Goal: Task Accomplishment & Management: Manage account settings

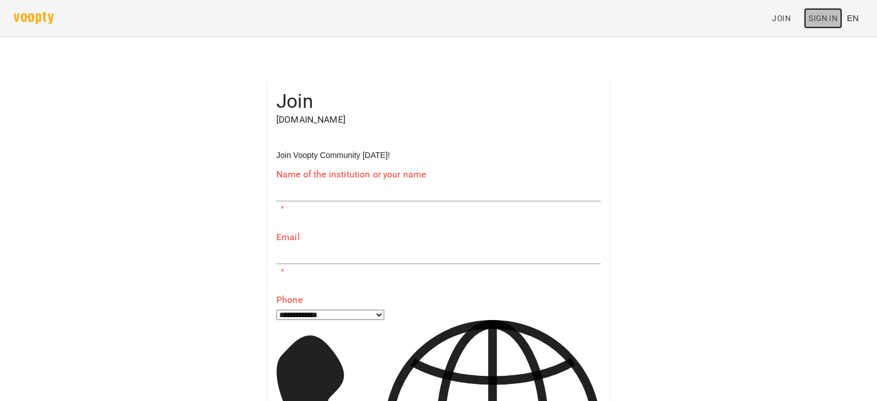
click at [830, 26] on link "Sign In" at bounding box center [823, 18] width 38 height 21
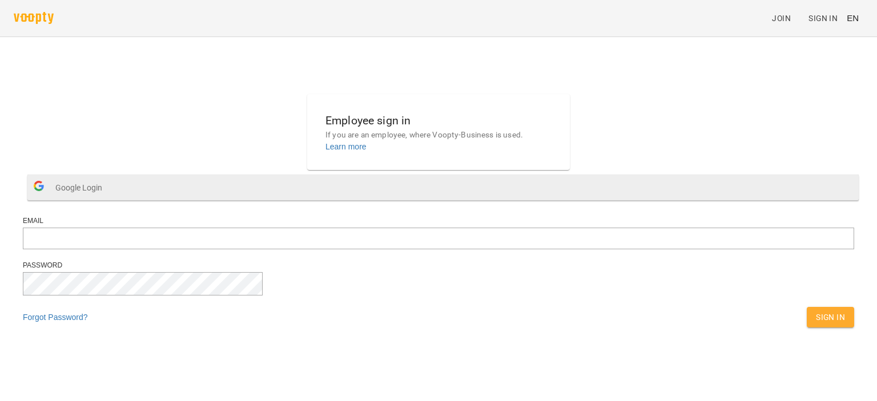
click at [414, 200] on button "Google Login" at bounding box center [442, 188] width 831 height 26
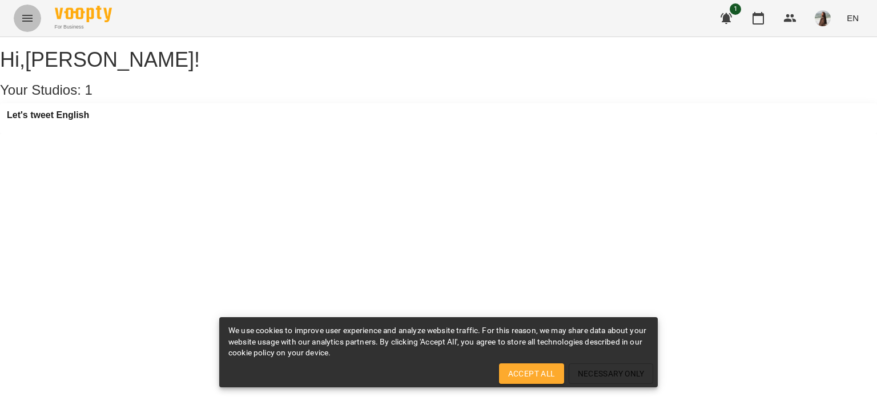
click at [30, 17] on icon "Menu" at bounding box center [28, 18] width 14 height 14
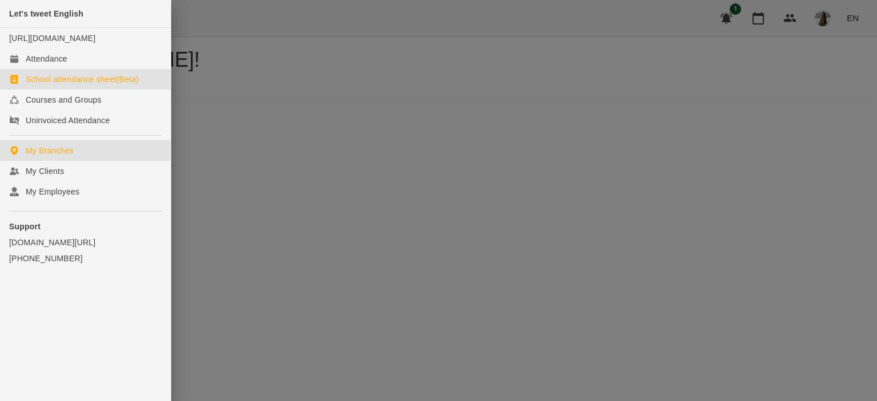
click at [107, 85] on div "School attendance sheet(Beta)" at bounding box center [82, 79] width 113 height 11
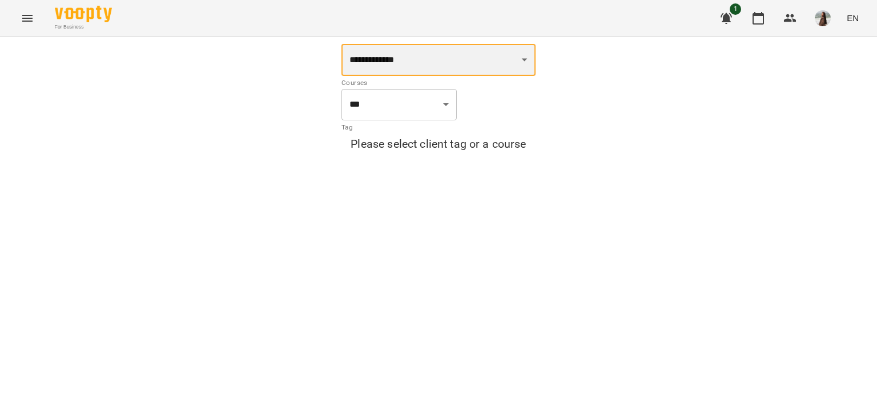
click at [509, 72] on select "**********" at bounding box center [438, 60] width 194 height 32
click at [505, 66] on select "**********" at bounding box center [438, 60] width 194 height 32
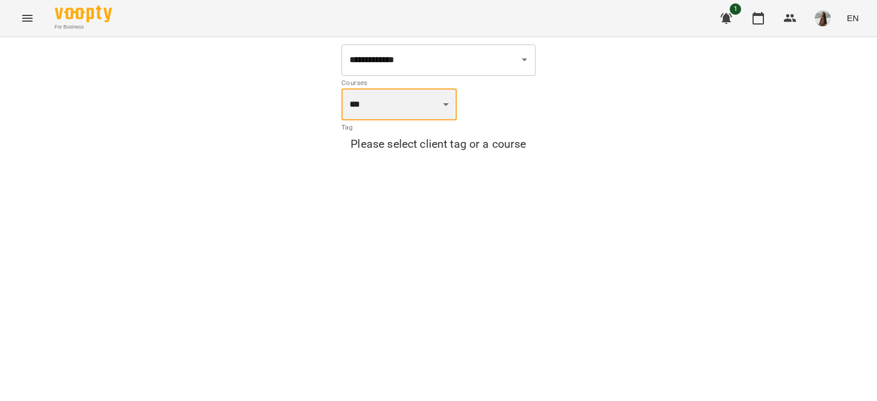
click at [433, 119] on select "**********" at bounding box center [398, 104] width 115 height 32
select select "***"
click at [341, 88] on select "**********" at bounding box center [398, 104] width 115 height 32
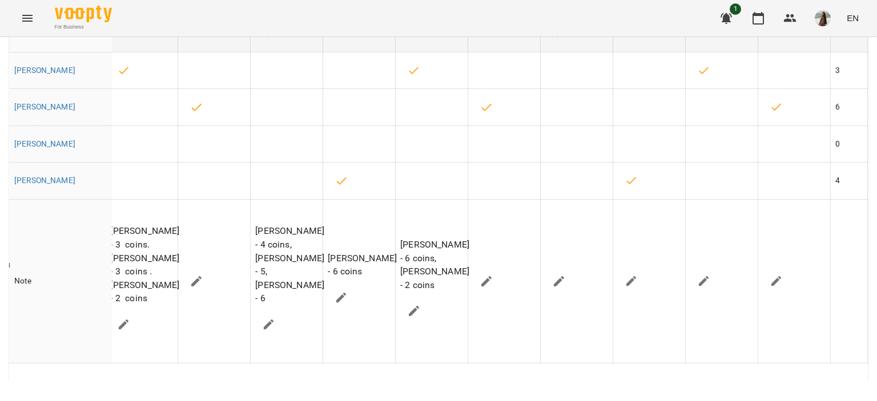
scroll to position [440, 0]
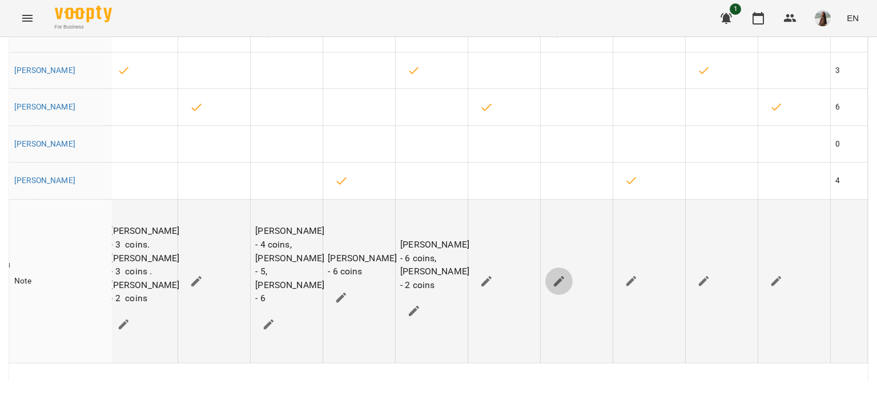
click at [554, 287] on icon "button" at bounding box center [559, 281] width 10 height 10
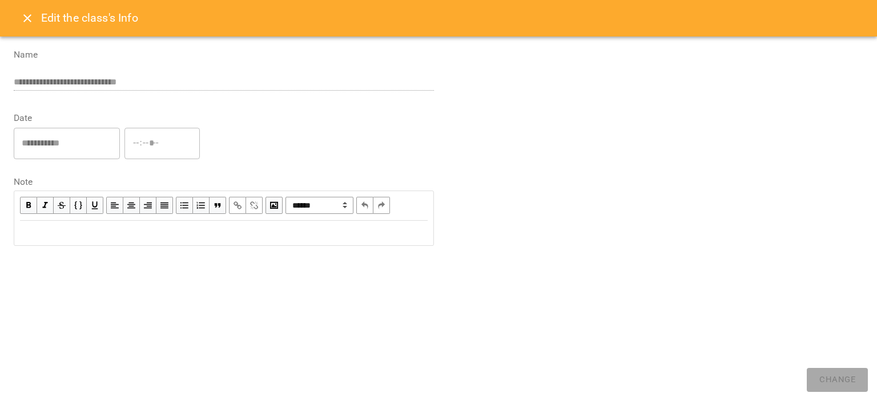
click at [333, 239] on div "Edit text" at bounding box center [224, 233] width 408 height 13
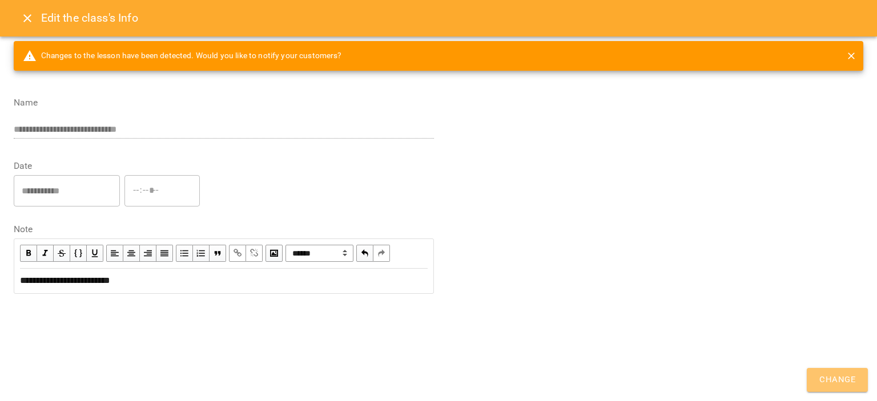
click at [817, 386] on button "Change" at bounding box center [837, 380] width 61 height 24
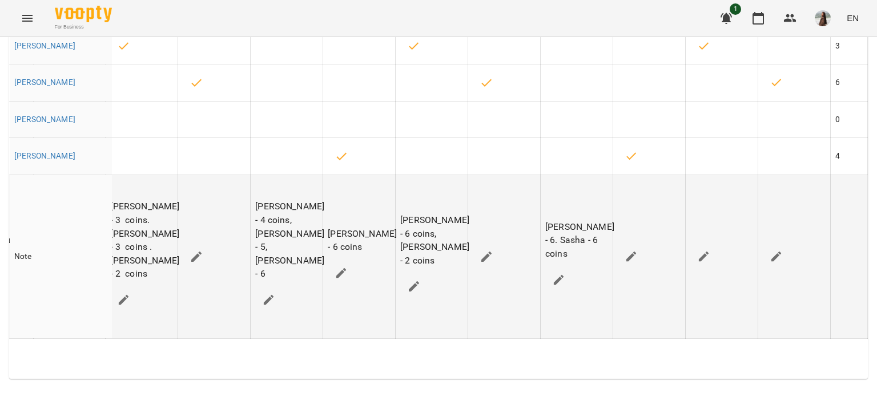
scroll to position [477, 0]
click at [630, 271] on button "button" at bounding box center [631, 256] width 27 height 27
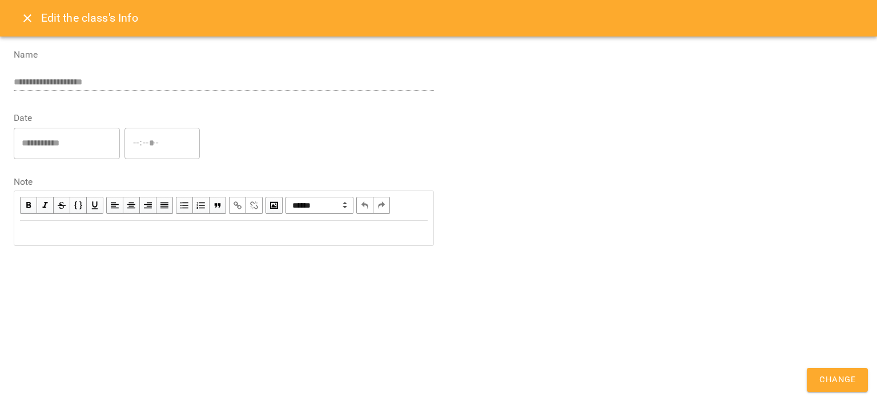
click at [216, 230] on div "Edit text" at bounding box center [224, 233] width 408 height 13
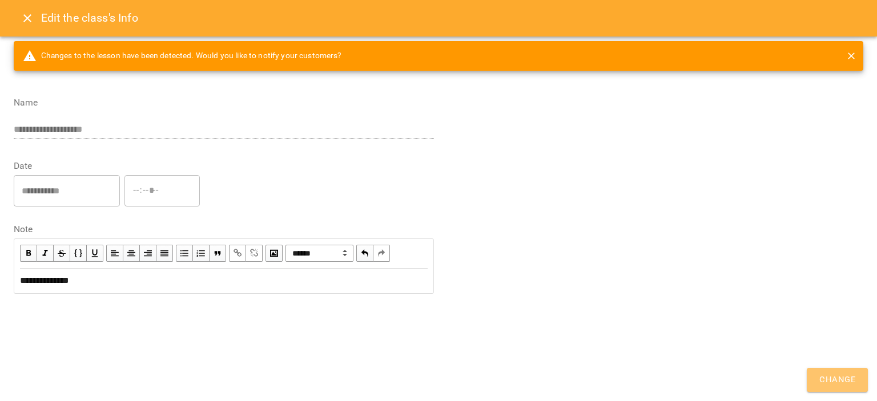
click at [810, 381] on button "Change" at bounding box center [837, 380] width 61 height 24
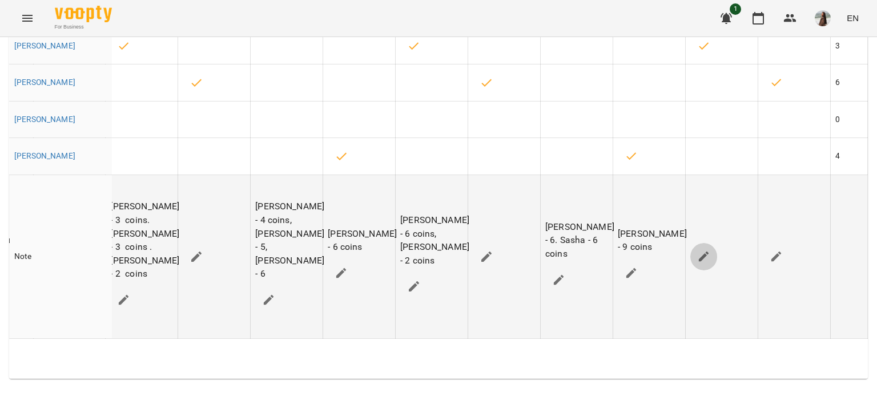
click at [698, 264] on icon "button" at bounding box center [704, 257] width 14 height 14
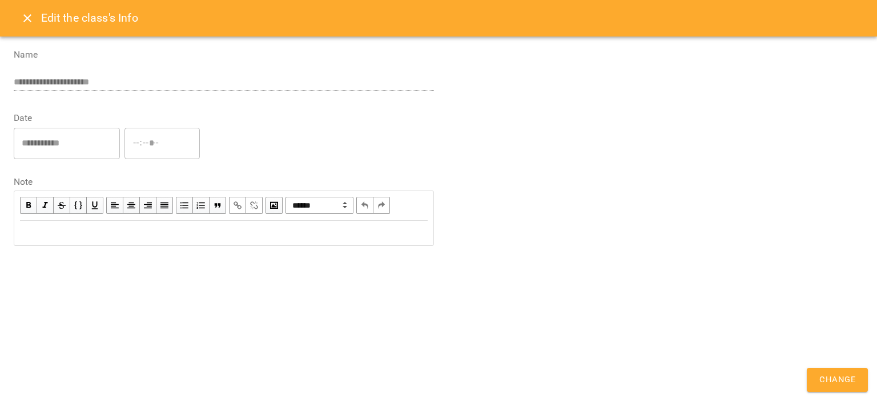
click at [426, 235] on div "Edit text" at bounding box center [224, 233] width 408 height 13
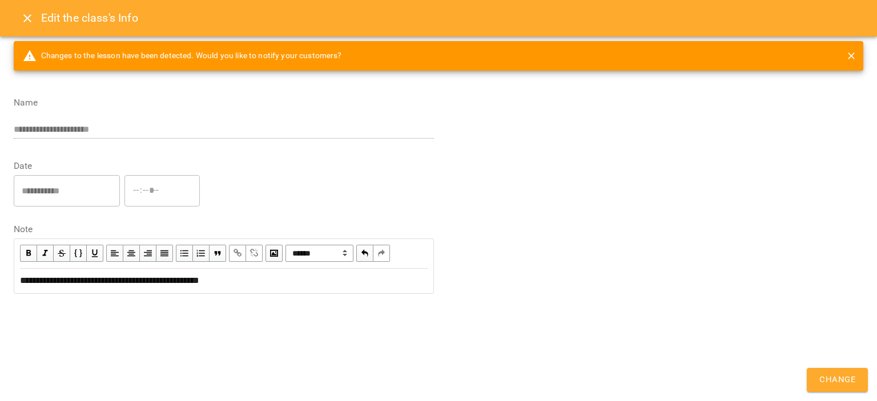
click at [197, 281] on span "**********" at bounding box center [109, 280] width 179 height 9
click at [854, 388] on span "Change" at bounding box center [837, 380] width 36 height 15
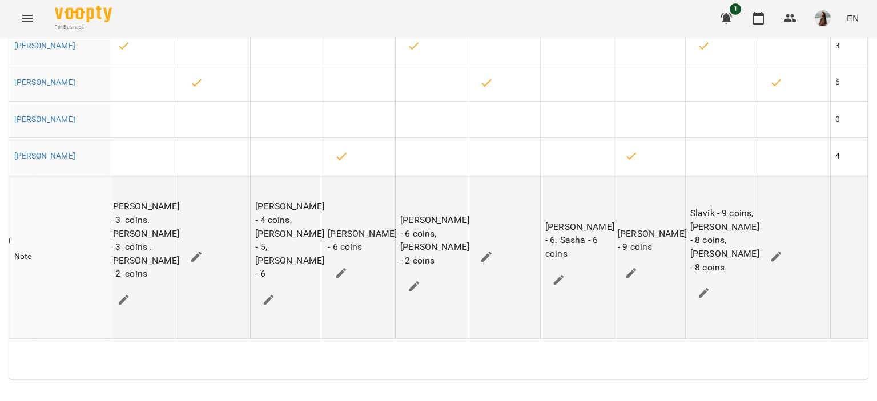
scroll to position [0, 0]
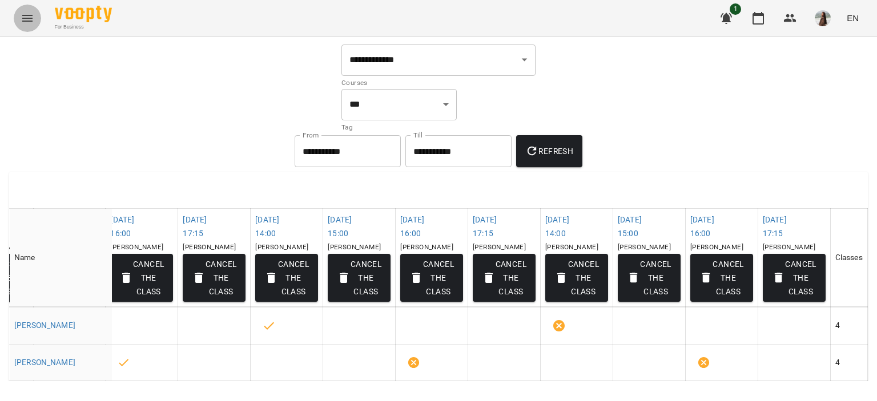
click at [37, 23] on button "Menu" at bounding box center [27, 18] width 27 height 27
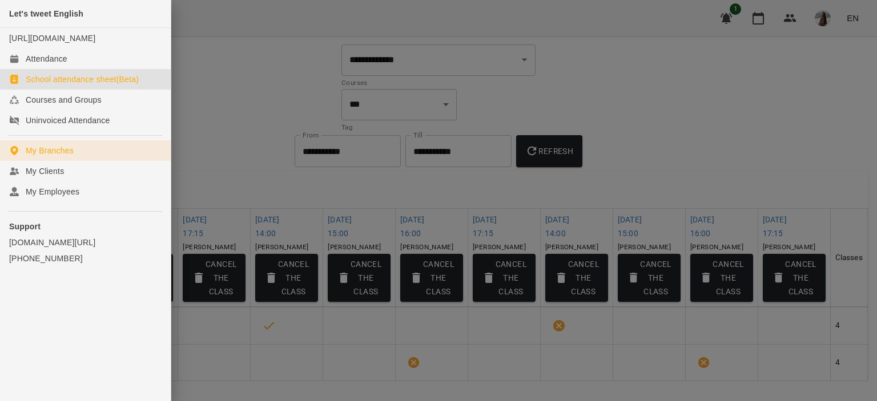
click at [106, 161] on link "My Branches" at bounding box center [85, 150] width 171 height 21
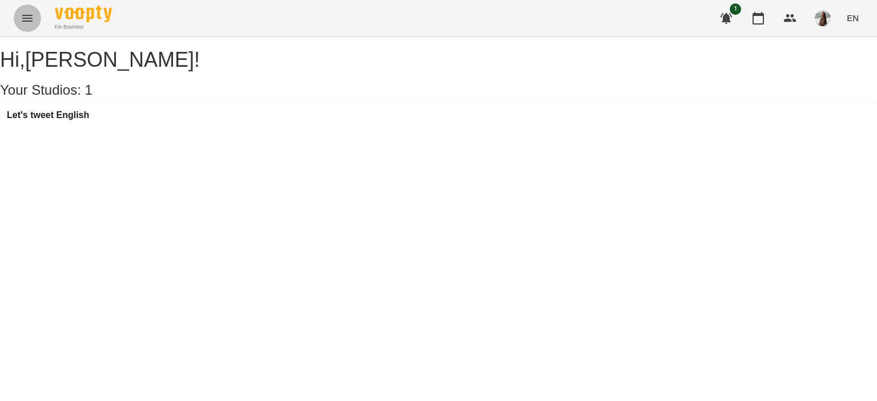
click at [27, 17] on icon "Menu" at bounding box center [28, 18] width 14 height 14
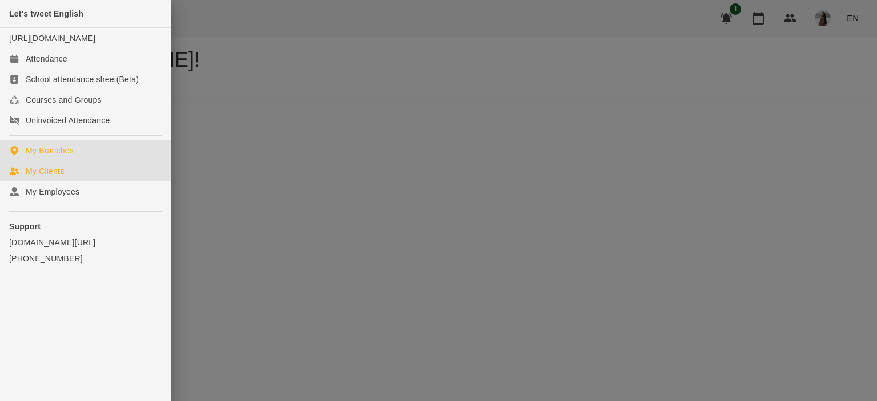
click at [89, 182] on link "My Clients" at bounding box center [85, 171] width 171 height 21
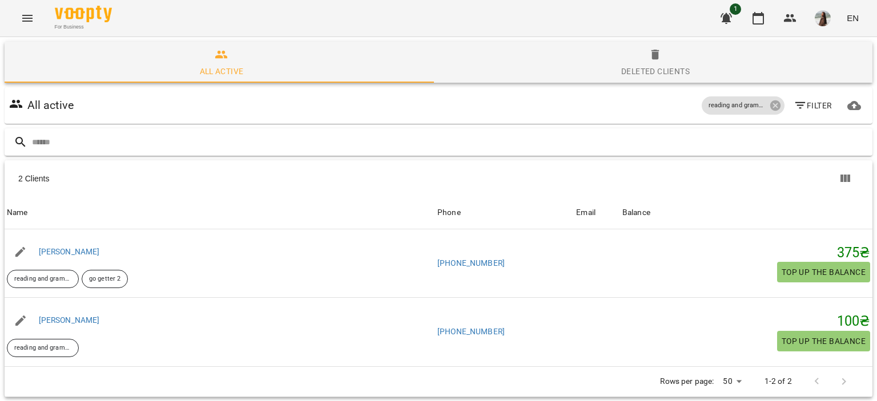
scroll to position [50, 0]
click at [32, 22] on icon "Menu" at bounding box center [28, 18] width 14 height 14
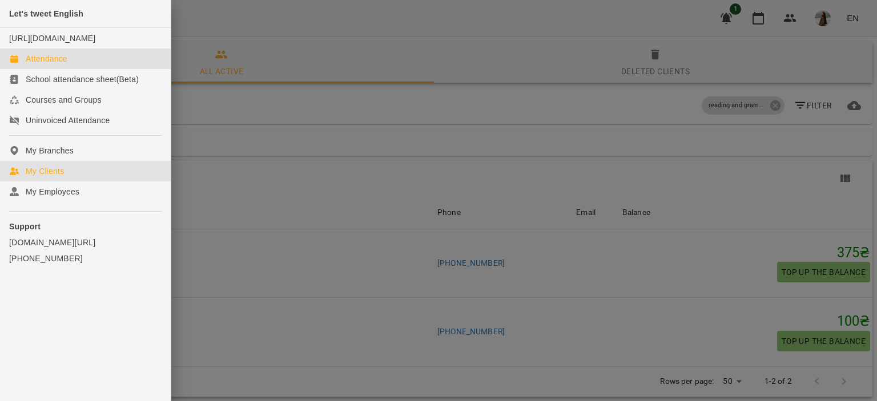
click at [94, 69] on link "Attendance" at bounding box center [85, 59] width 171 height 21
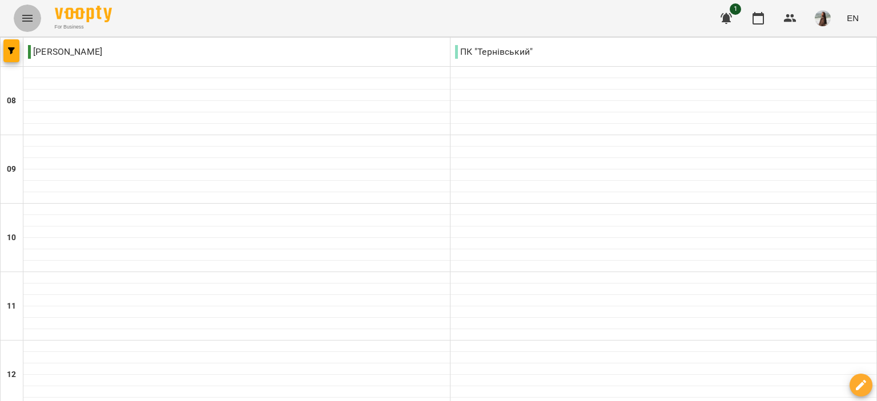
click at [31, 21] on icon "Menu" at bounding box center [27, 18] width 10 height 7
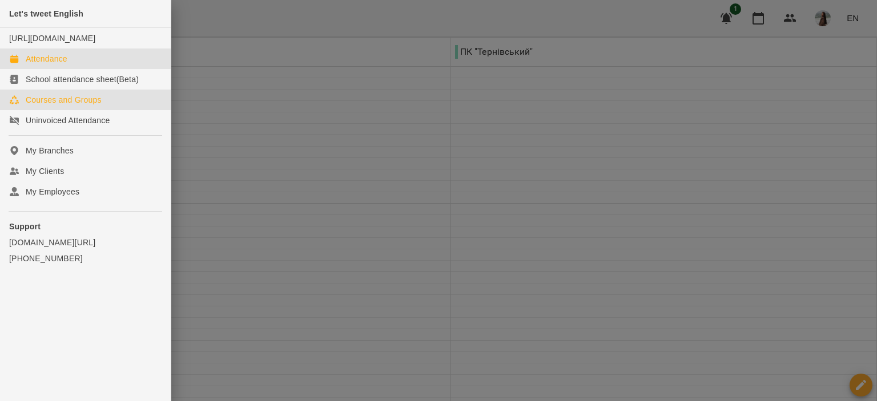
click at [90, 106] on div "Courses and Groups" at bounding box center [64, 99] width 76 height 11
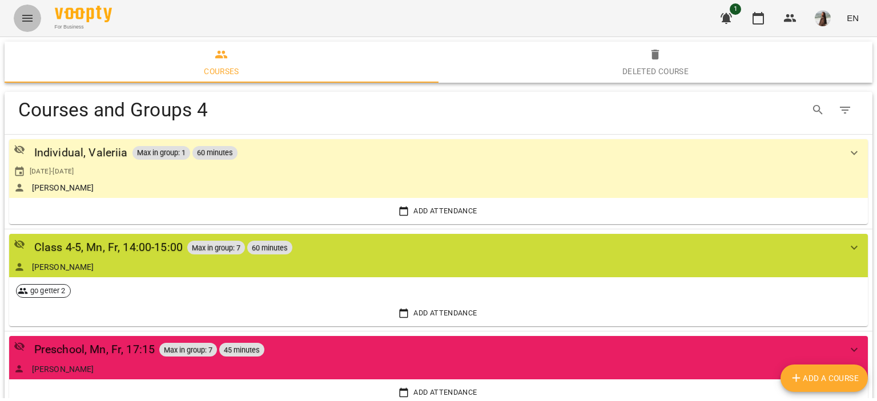
click at [34, 18] on icon "Menu" at bounding box center [28, 18] width 14 height 14
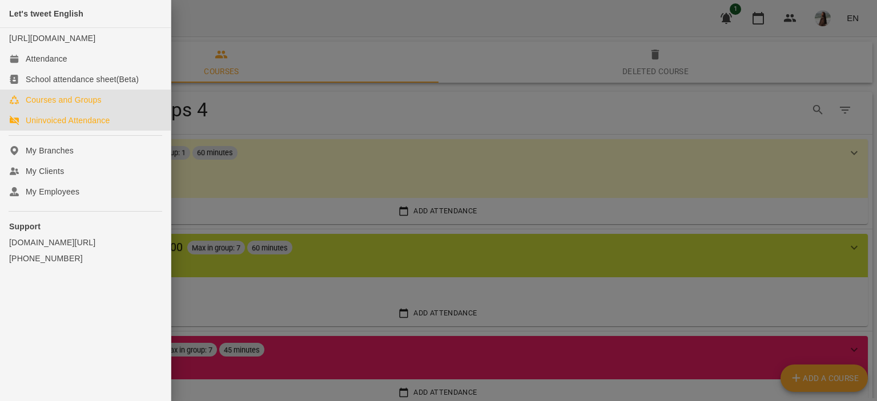
click at [91, 131] on link "Uninvoiced Attendance" at bounding box center [85, 120] width 171 height 21
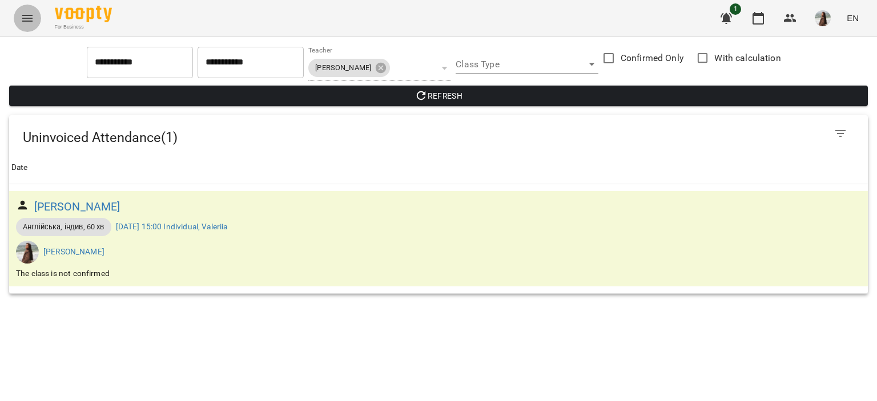
click at [27, 18] on icon "Menu" at bounding box center [27, 18] width 10 height 7
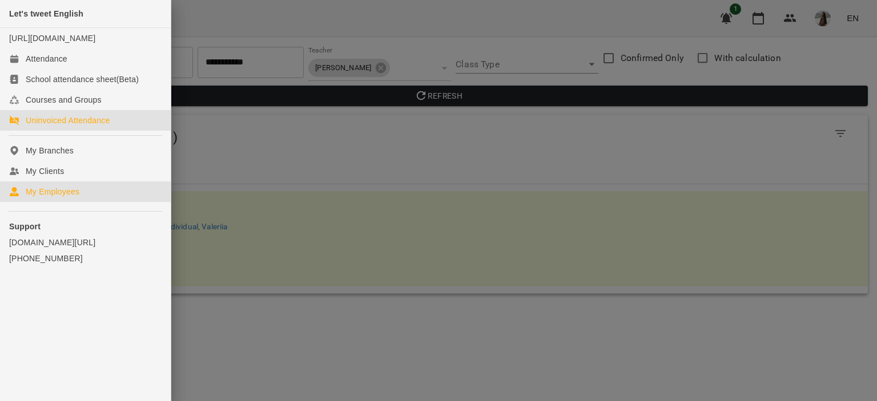
click at [112, 202] on link "My Employees" at bounding box center [85, 192] width 171 height 21
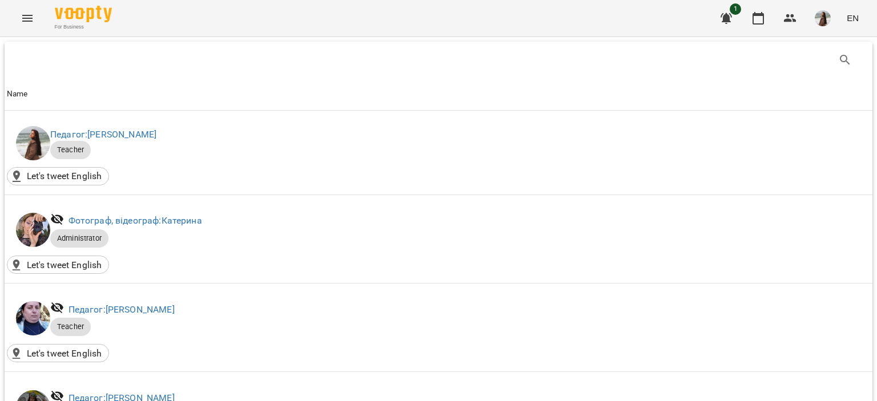
click at [40, 22] on div "For Business 1 EN" at bounding box center [438, 18] width 877 height 37
click at [30, 17] on icon "Menu" at bounding box center [28, 18] width 14 height 14
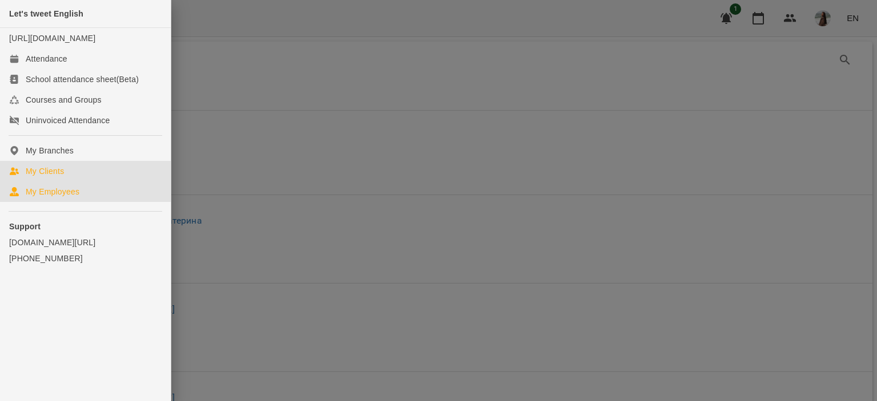
click at [83, 182] on link "My Clients" at bounding box center [85, 171] width 171 height 21
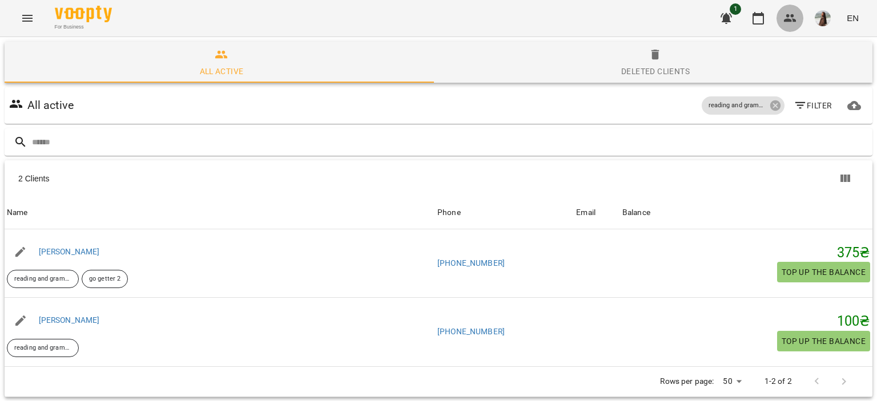
click at [789, 11] on icon "button" at bounding box center [790, 18] width 14 height 14
click at [824, 26] on img "button" at bounding box center [823, 18] width 16 height 16
click at [26, 15] on div at bounding box center [438, 200] width 877 height 401
click at [26, 15] on icon "Menu" at bounding box center [27, 18] width 10 height 7
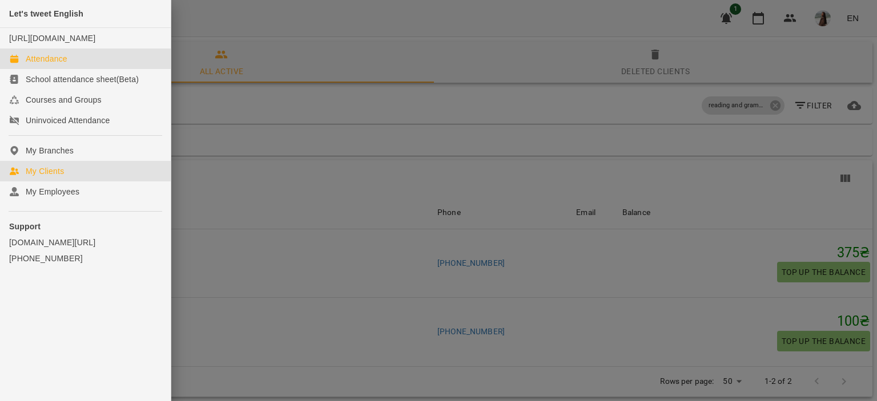
click at [122, 68] on link "Attendance" at bounding box center [85, 59] width 171 height 21
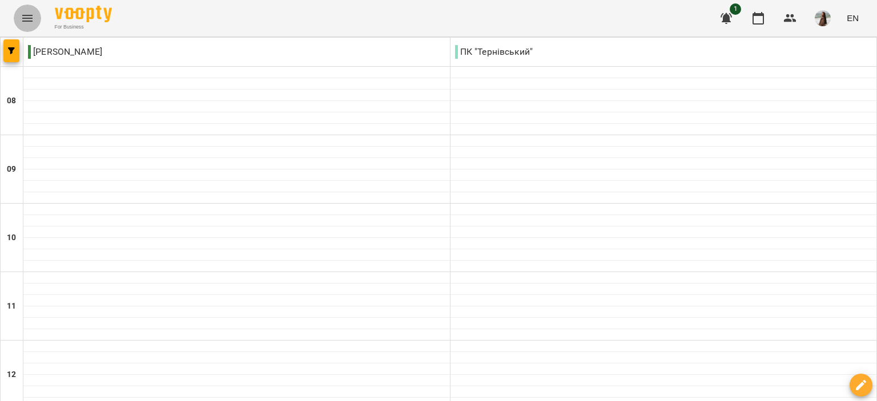
click at [29, 20] on icon "Menu" at bounding box center [28, 18] width 14 height 14
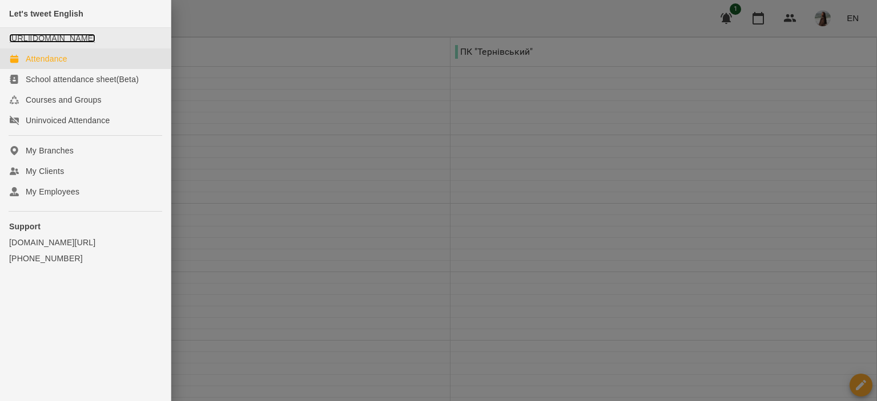
click at [91, 43] on link "[URL][DOMAIN_NAME]" at bounding box center [52, 38] width 86 height 9
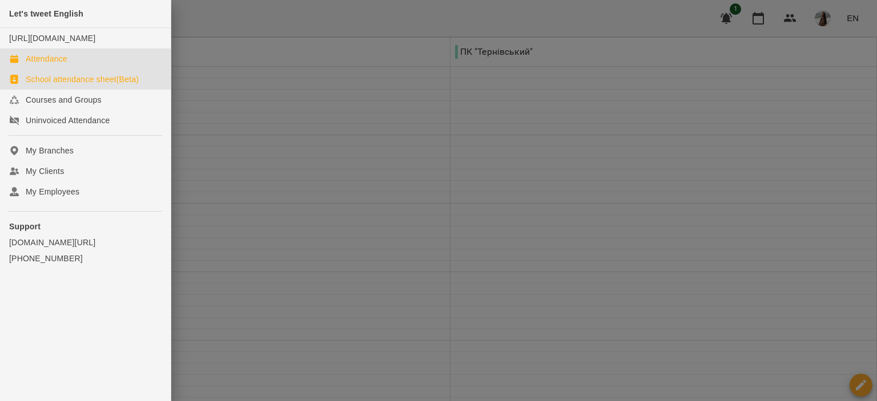
click at [153, 88] on link "School attendance sheet(Beta)" at bounding box center [85, 79] width 171 height 21
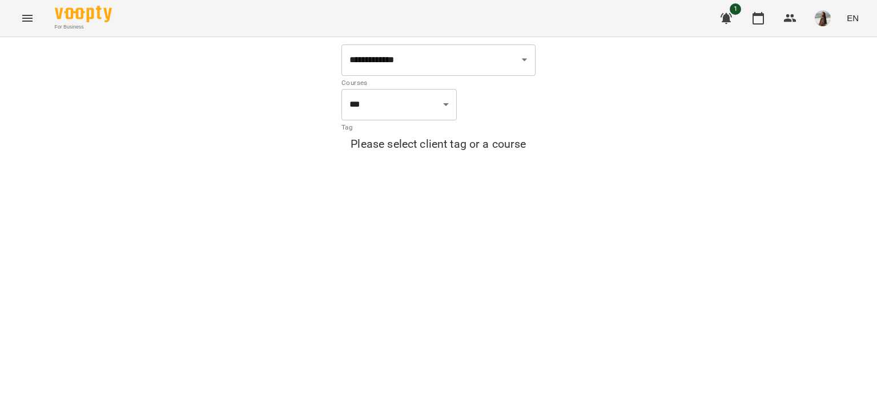
click at [31, 24] on icon "Menu" at bounding box center [28, 18] width 14 height 14
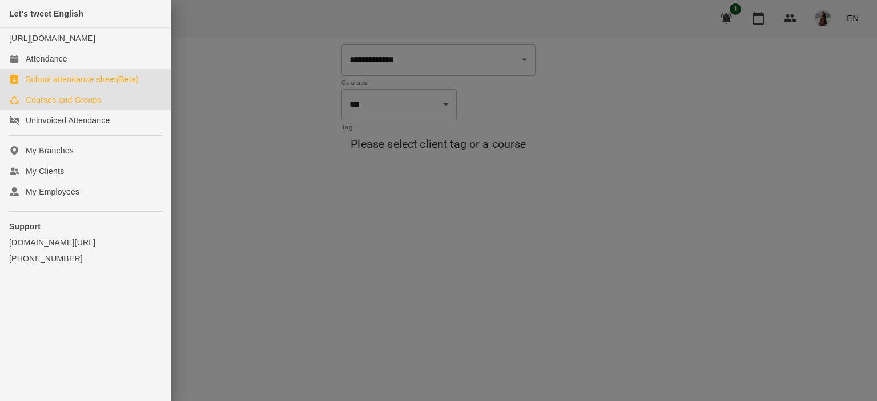
click at [80, 106] on div "Courses and Groups" at bounding box center [64, 99] width 76 height 11
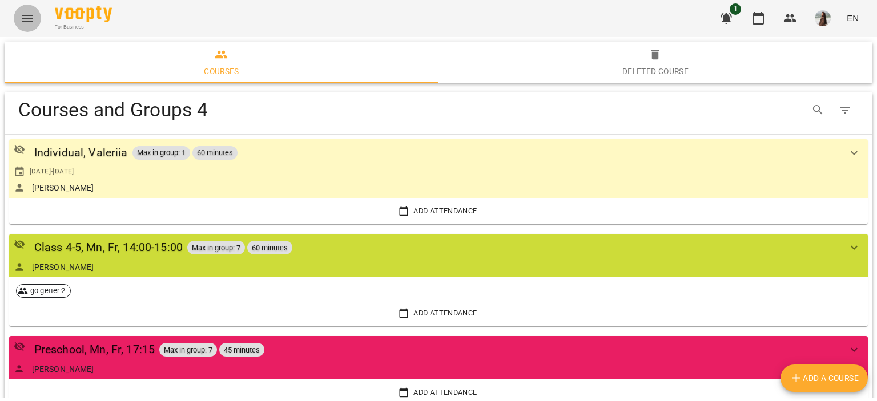
click at [26, 26] on button "Menu" at bounding box center [27, 18] width 27 height 27
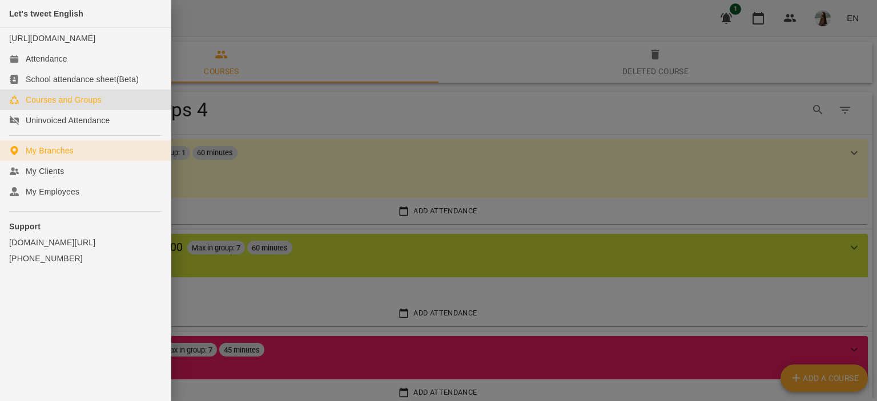
click at [102, 161] on link "My Branches" at bounding box center [85, 150] width 171 height 21
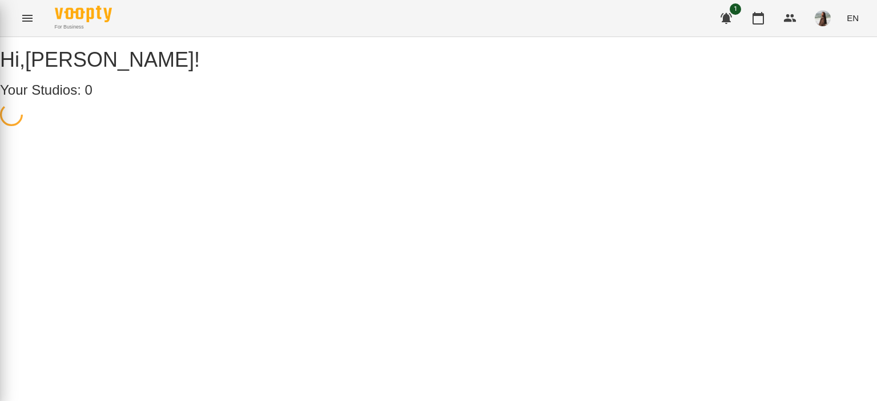
click at [102, 168] on div "Let's tweet English [URL][DOMAIN_NAME] Attendance School attendance sheet(Beta)…" at bounding box center [438, 200] width 877 height 401
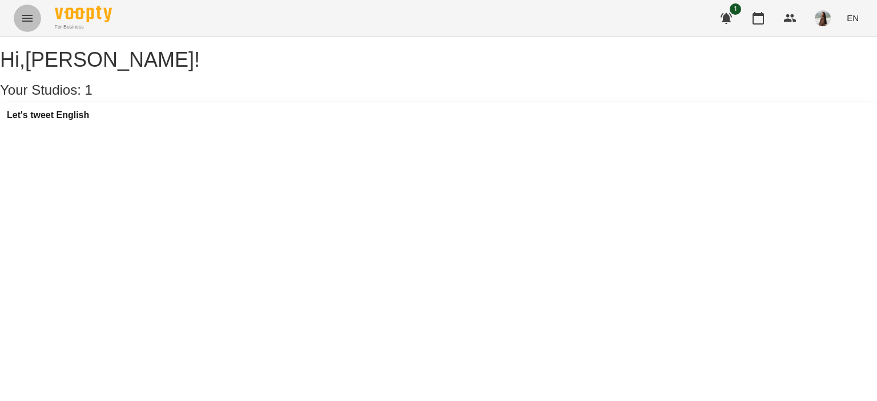
click at [35, 17] on button "Menu" at bounding box center [27, 18] width 27 height 27
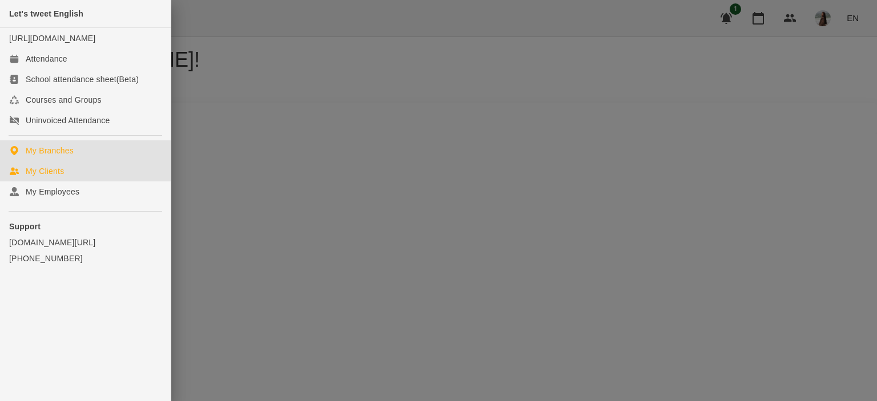
click at [100, 182] on link "My Clients" at bounding box center [85, 171] width 171 height 21
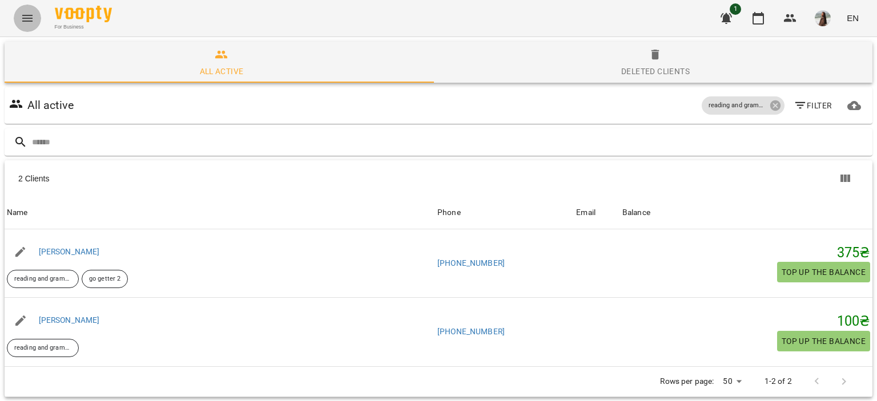
click at [33, 15] on icon "Menu" at bounding box center [28, 18] width 14 height 14
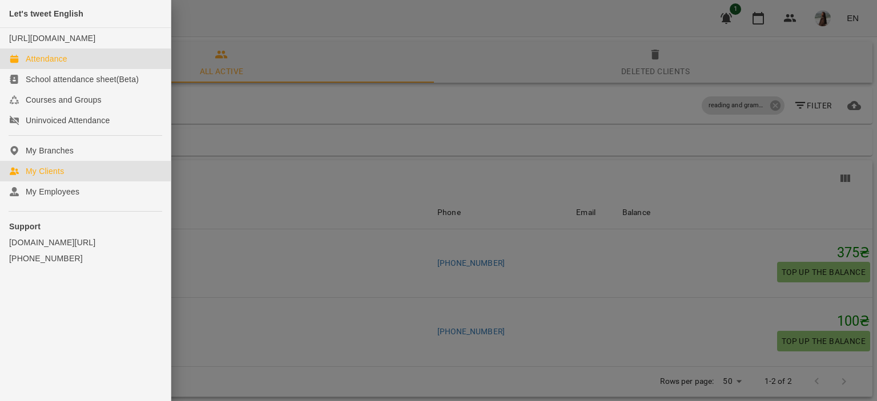
click at [119, 69] on link "Attendance" at bounding box center [85, 59] width 171 height 21
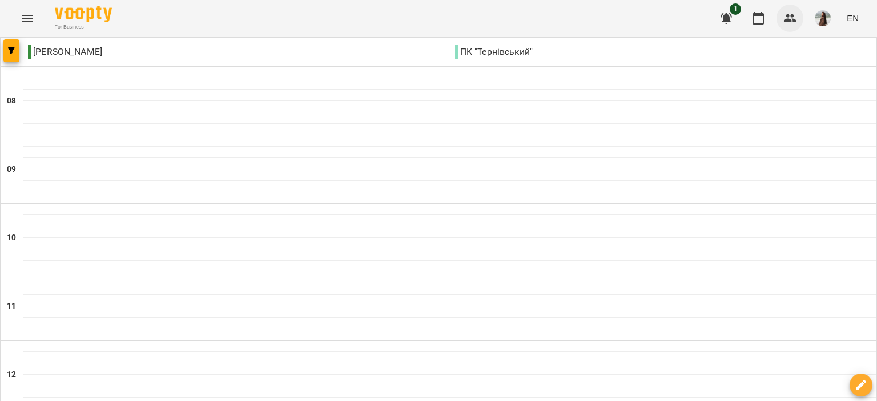
click at [791, 22] on icon "button" at bounding box center [790, 18] width 13 height 8
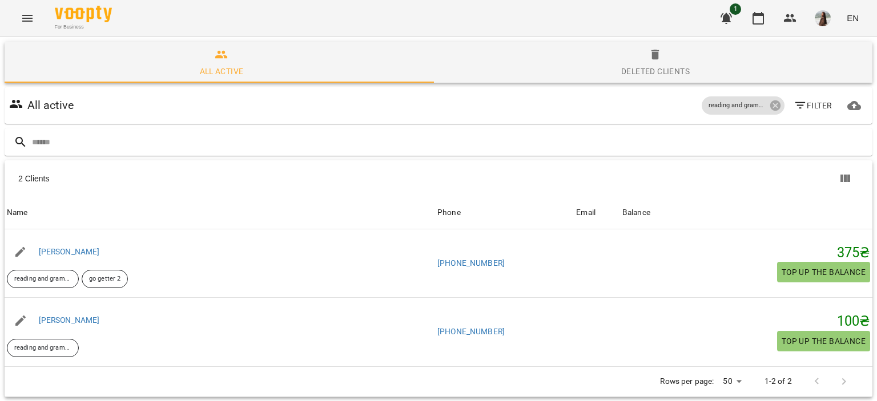
scroll to position [50, 0]
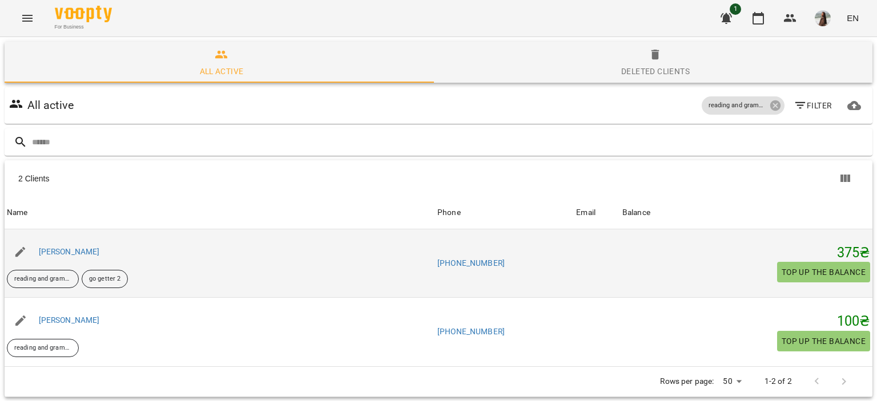
click at [574, 230] on td at bounding box center [597, 264] width 46 height 69
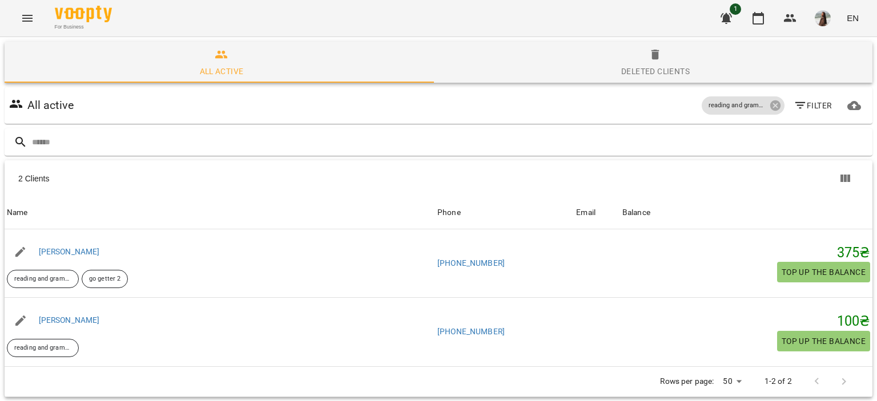
scroll to position [0, 0]
click at [21, 21] on icon "Menu" at bounding box center [28, 18] width 14 height 14
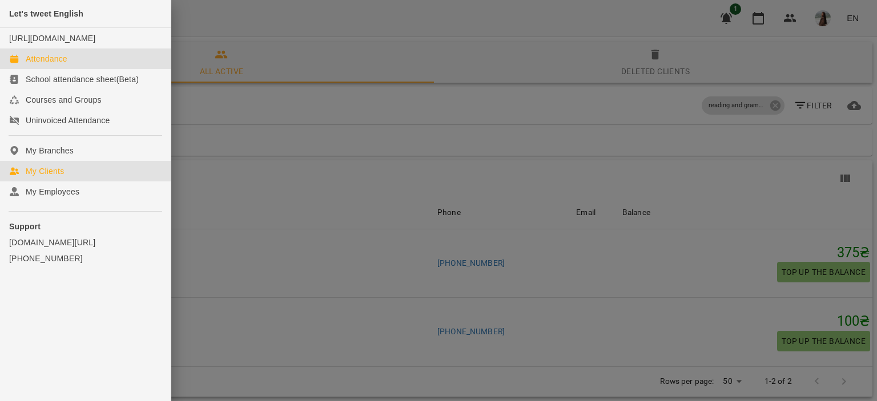
click at [121, 69] on link "Attendance" at bounding box center [85, 59] width 171 height 21
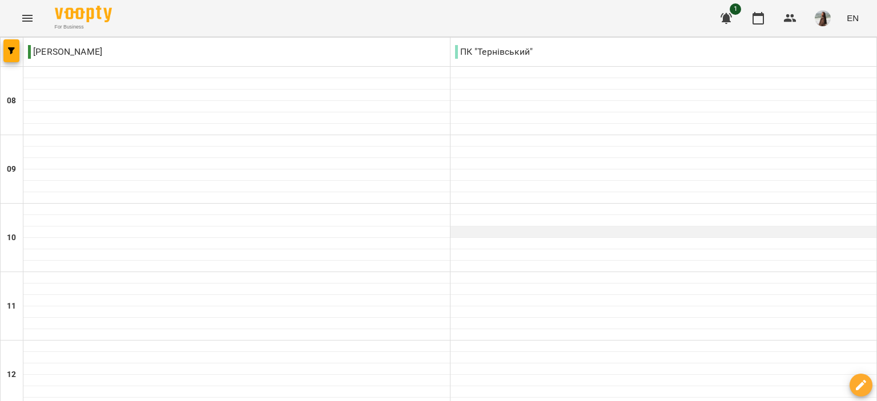
scroll to position [563, 0]
click at [21, 13] on icon "Menu" at bounding box center [28, 18] width 14 height 14
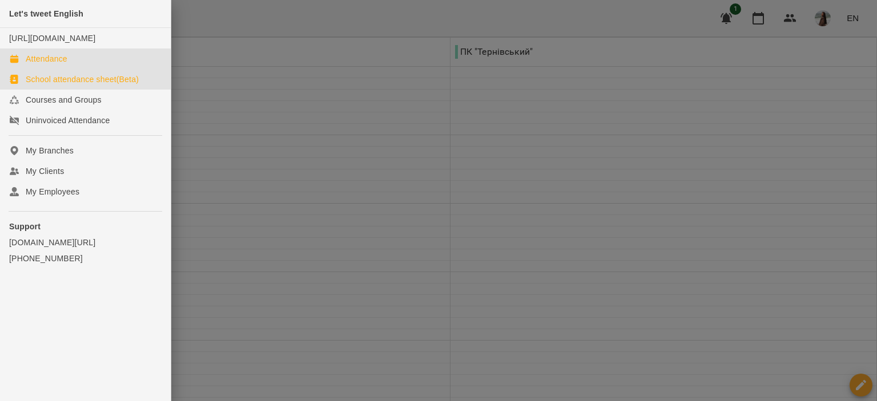
click at [81, 85] on div "School attendance sheet(Beta)" at bounding box center [82, 79] width 113 height 11
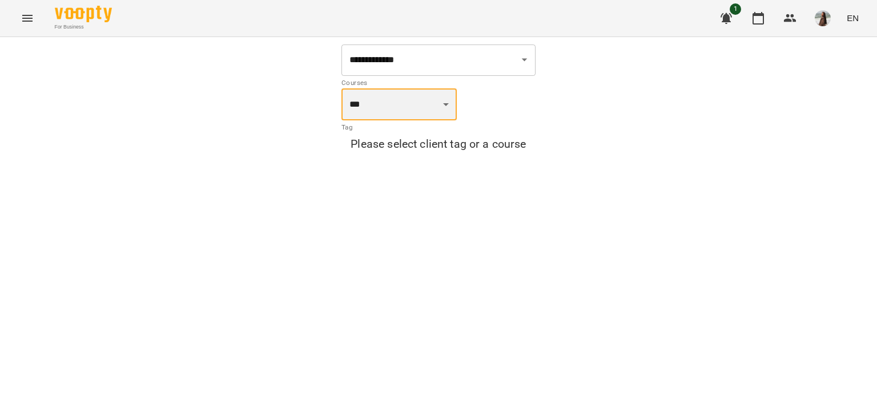
click at [446, 118] on select "**********" at bounding box center [398, 104] width 115 height 32
select select "***"
click at [341, 88] on select "**********" at bounding box center [398, 104] width 115 height 32
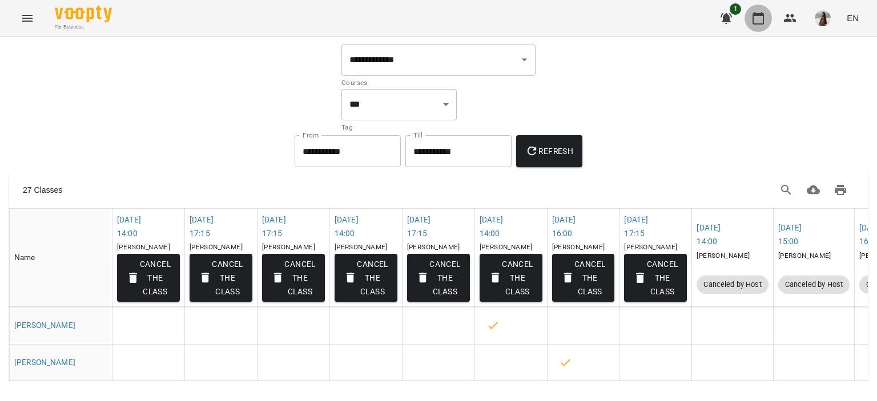
click at [756, 24] on icon "button" at bounding box center [757, 18] width 11 height 13
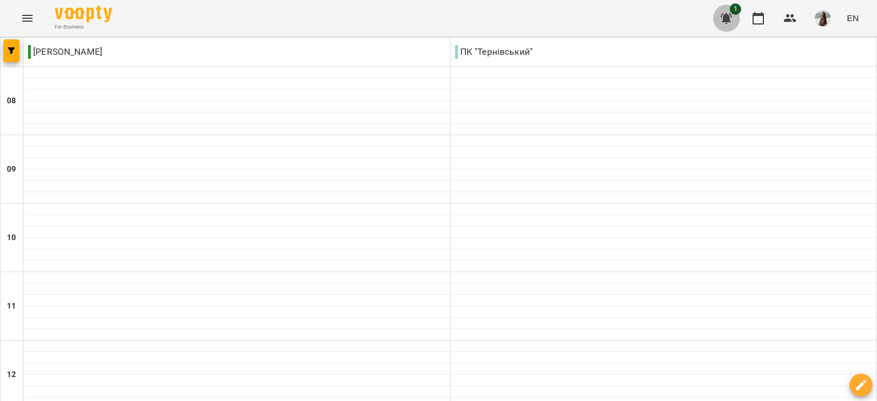
click at [730, 15] on icon "button" at bounding box center [726, 18] width 14 height 14
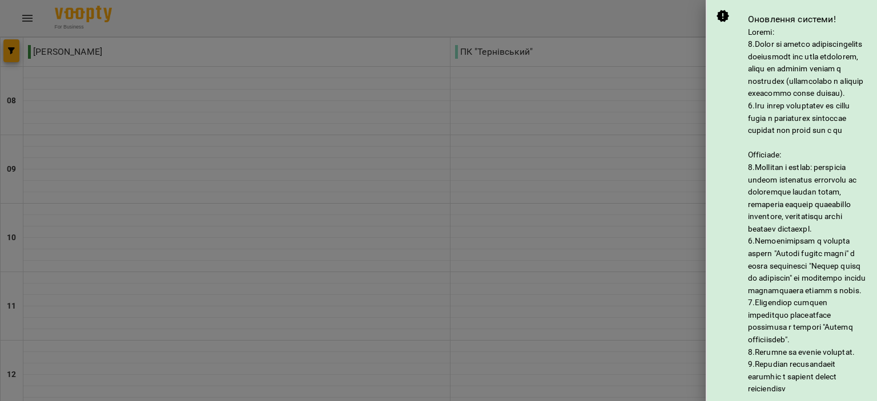
click at [663, 38] on div at bounding box center [438, 200] width 877 height 401
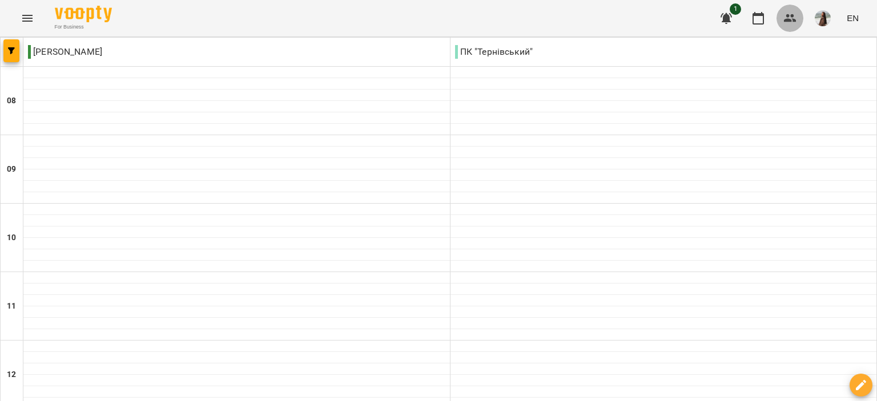
click at [798, 17] on button "button" at bounding box center [789, 18] width 27 height 27
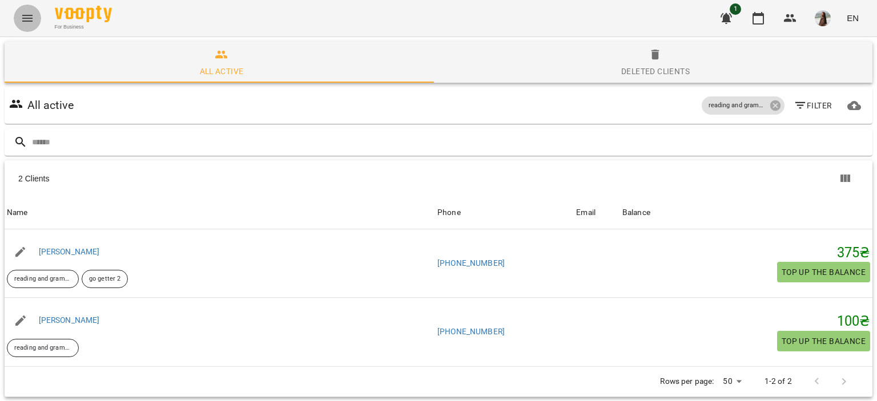
click at [31, 14] on icon "Menu" at bounding box center [28, 18] width 14 height 14
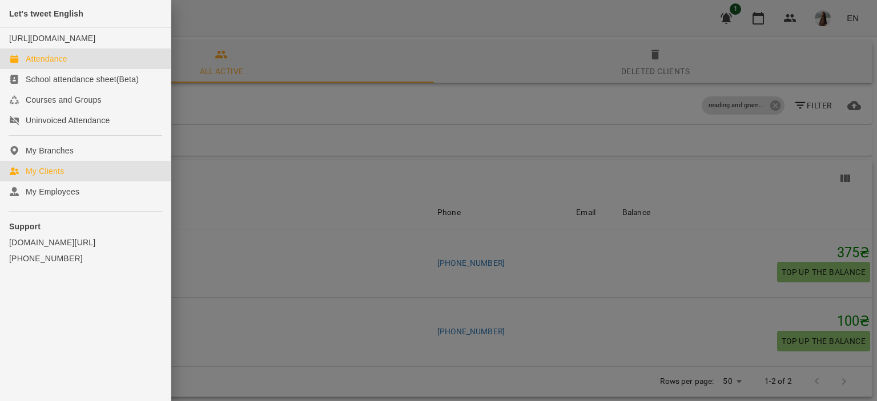
click at [128, 68] on link "Attendance" at bounding box center [85, 59] width 171 height 21
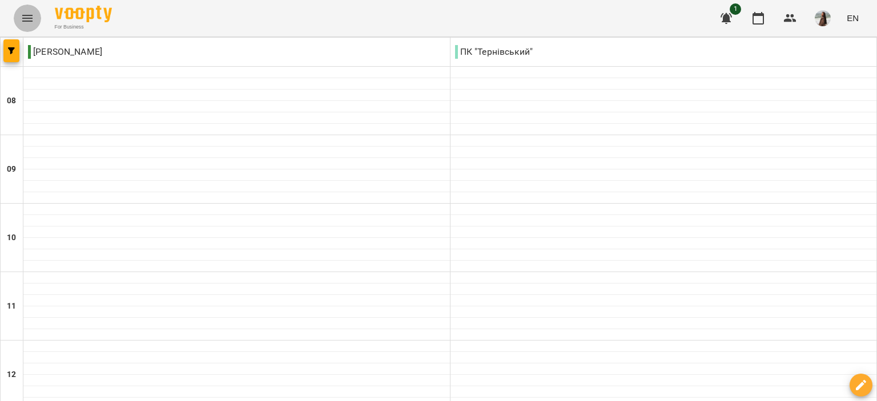
click at [22, 19] on icon "Menu" at bounding box center [28, 18] width 14 height 14
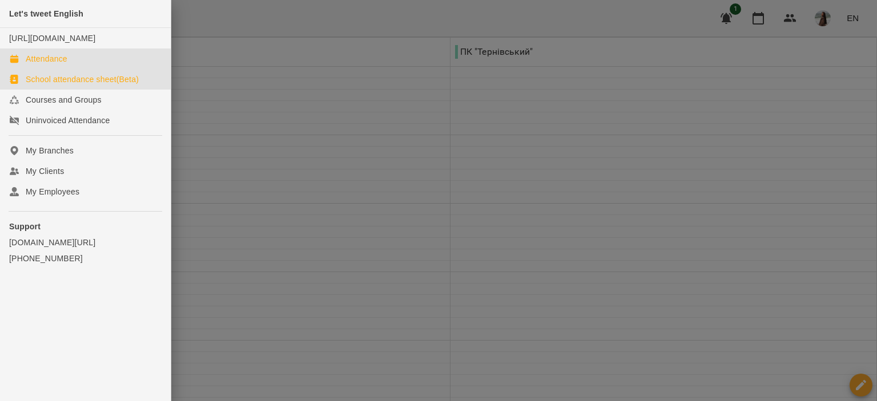
click at [97, 85] on div "School attendance sheet(Beta)" at bounding box center [82, 79] width 113 height 11
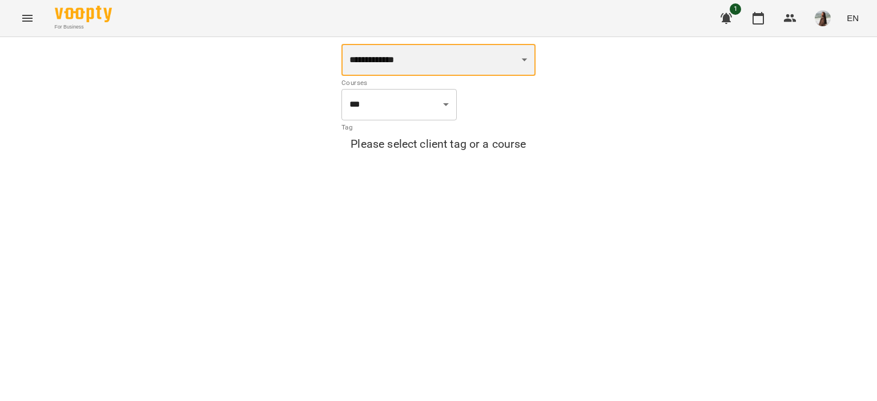
click at [523, 68] on select "**********" at bounding box center [438, 60] width 194 height 32
click at [341, 44] on select "**********" at bounding box center [438, 60] width 194 height 32
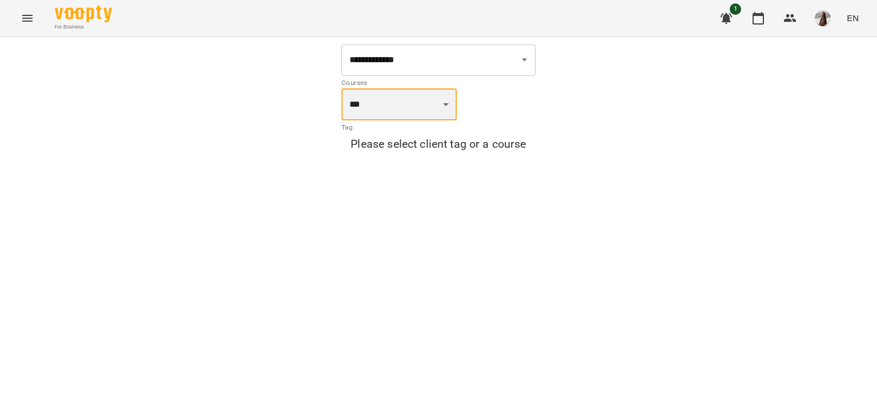
click at [417, 110] on select "**********" at bounding box center [398, 104] width 115 height 32
select select "***"
click at [341, 88] on select "**********" at bounding box center [398, 104] width 115 height 32
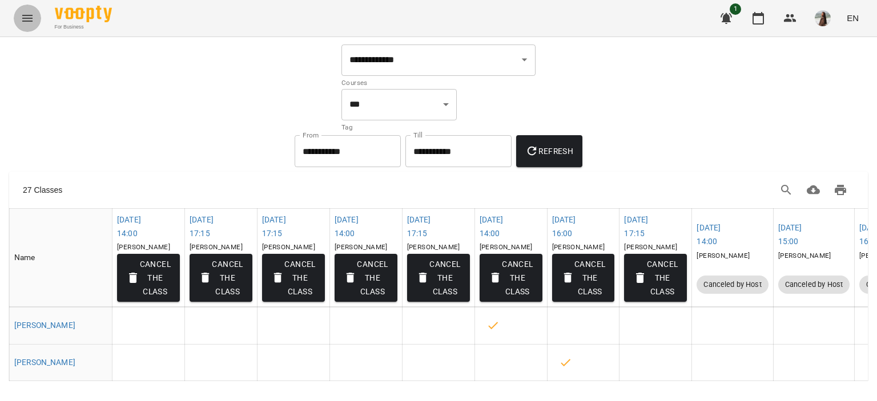
click at [19, 22] on button "Menu" at bounding box center [27, 18] width 27 height 27
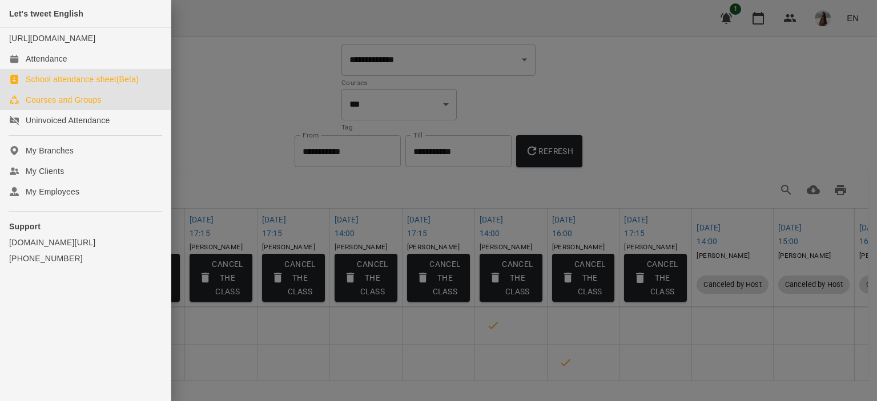
click at [116, 110] on link "Courses and Groups" at bounding box center [85, 100] width 171 height 21
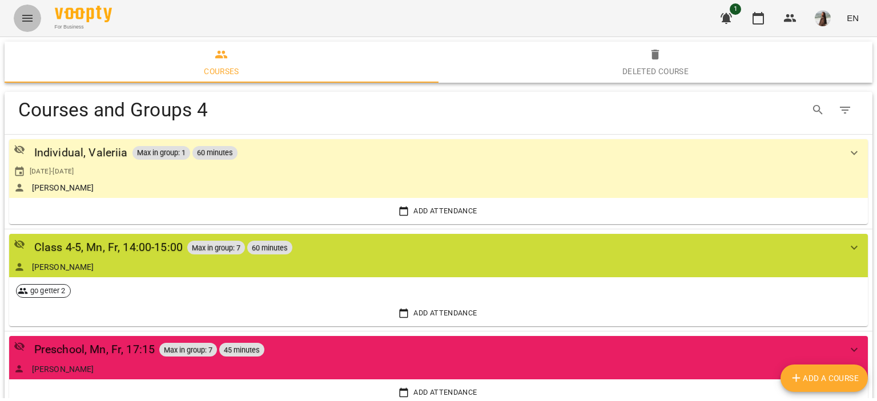
click at [26, 19] on icon "Menu" at bounding box center [28, 18] width 14 height 14
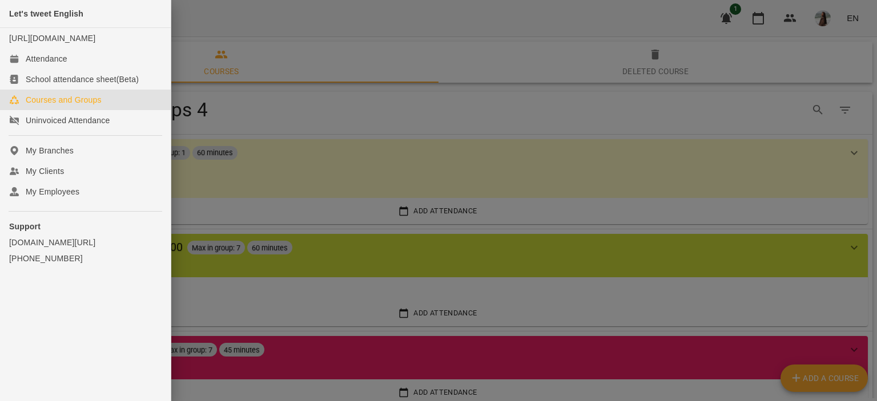
click at [844, 109] on div at bounding box center [438, 200] width 877 height 401
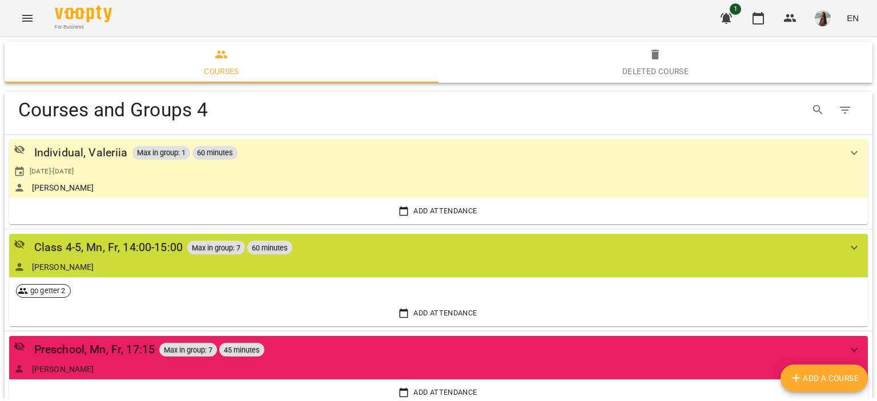
click at [838, 109] on icon "Table Toolbar" at bounding box center [845, 110] width 14 height 14
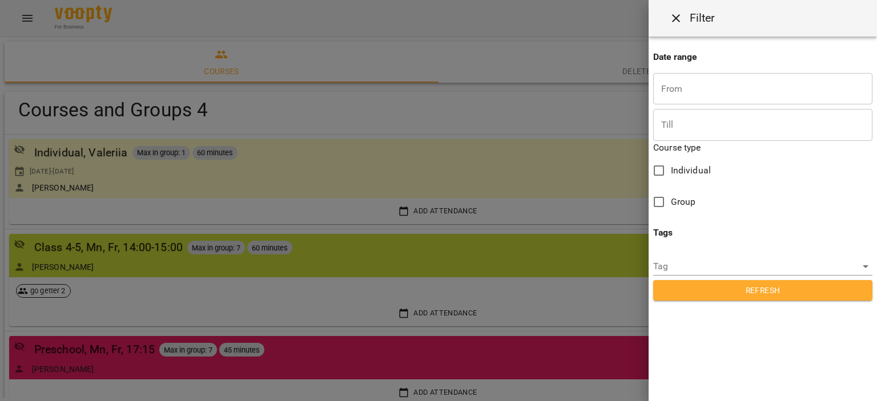
click at [582, 134] on div at bounding box center [438, 200] width 877 height 401
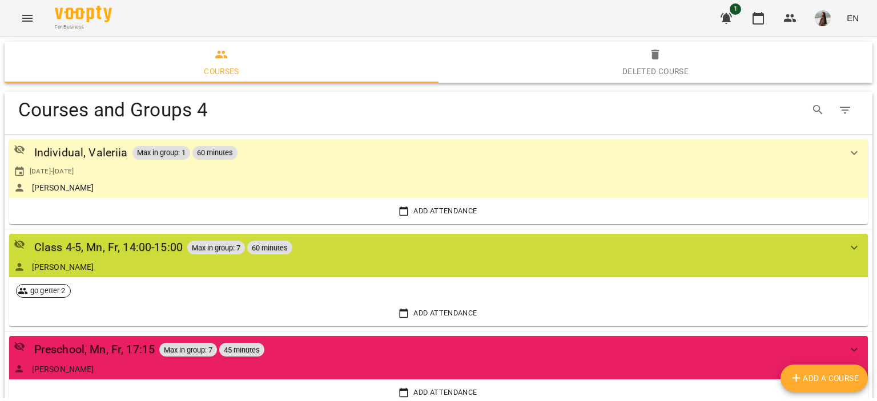
click at [35, 23] on button "Menu" at bounding box center [27, 18] width 27 height 27
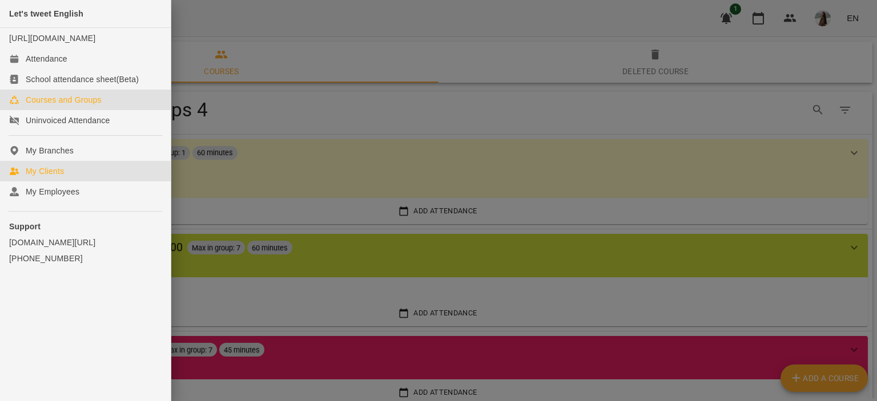
click at [59, 177] on div "My Clients" at bounding box center [45, 171] width 38 height 11
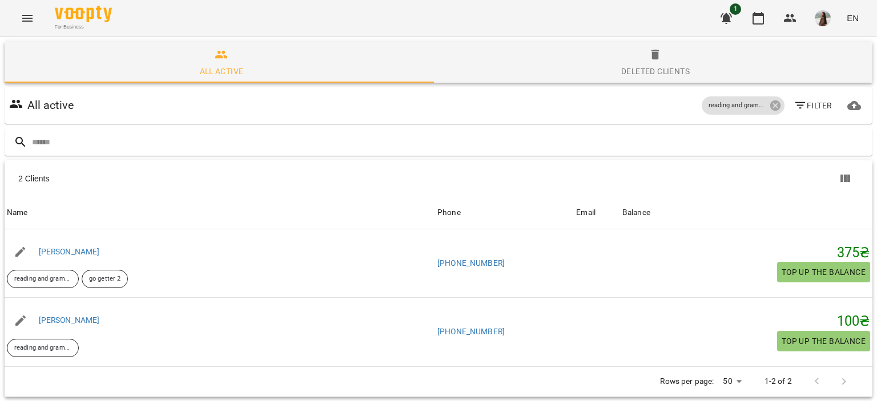
scroll to position [50, 0]
